Goal: Transaction & Acquisition: Purchase product/service

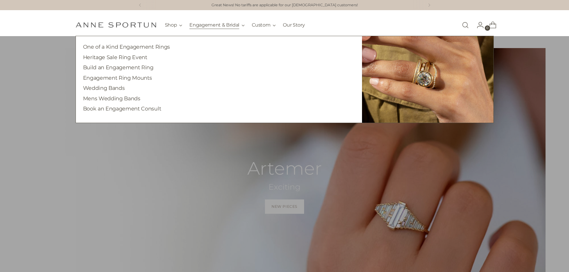
click at [209, 22] on button "Engagement & Bridal" at bounding box center [217, 25] width 55 height 13
click at [128, 68] on link "Build an Engagement Ring" at bounding box center [118, 67] width 71 height 6
